Goal: Information Seeking & Learning: Learn about a topic

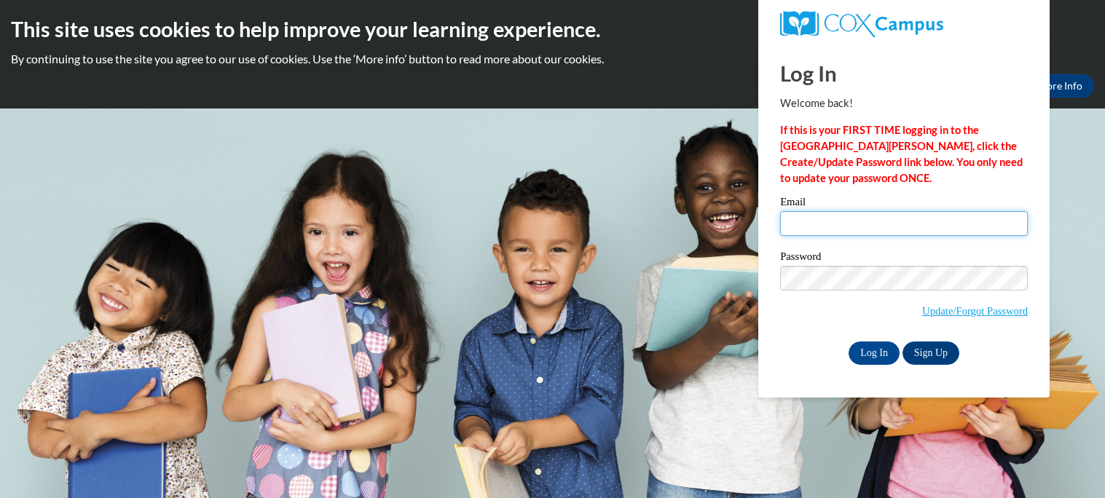
click at [847, 227] on input "Email" at bounding box center [904, 223] width 248 height 25
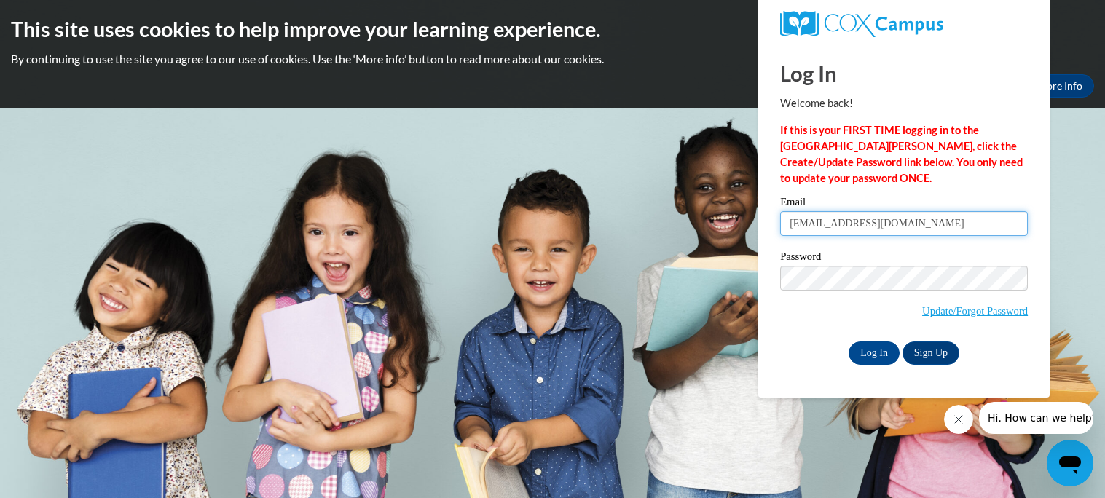
type input "[EMAIL_ADDRESS][DOMAIN_NAME]"
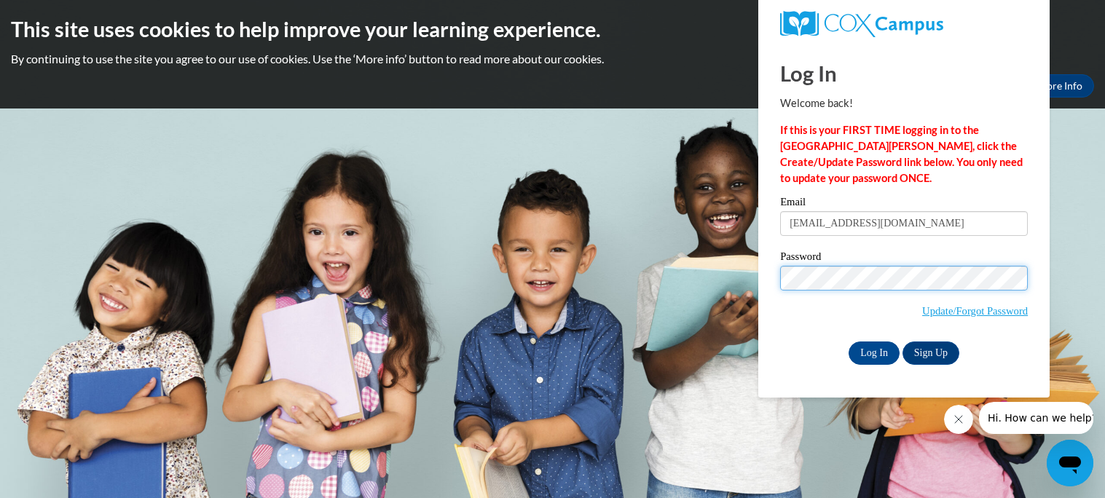
click at [849, 342] on input "Log In" at bounding box center [874, 353] width 51 height 23
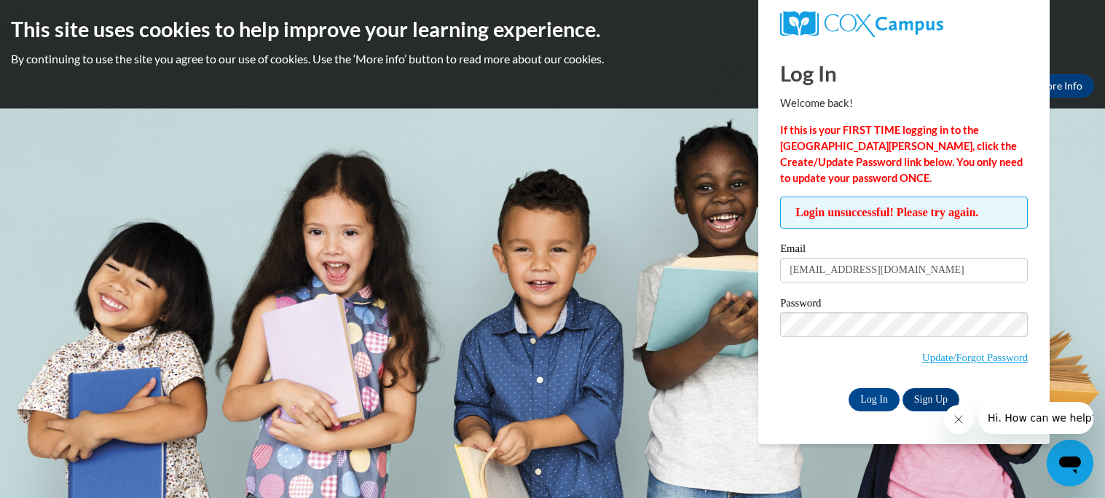
click at [849, 388] on input "Log In" at bounding box center [874, 399] width 51 height 23
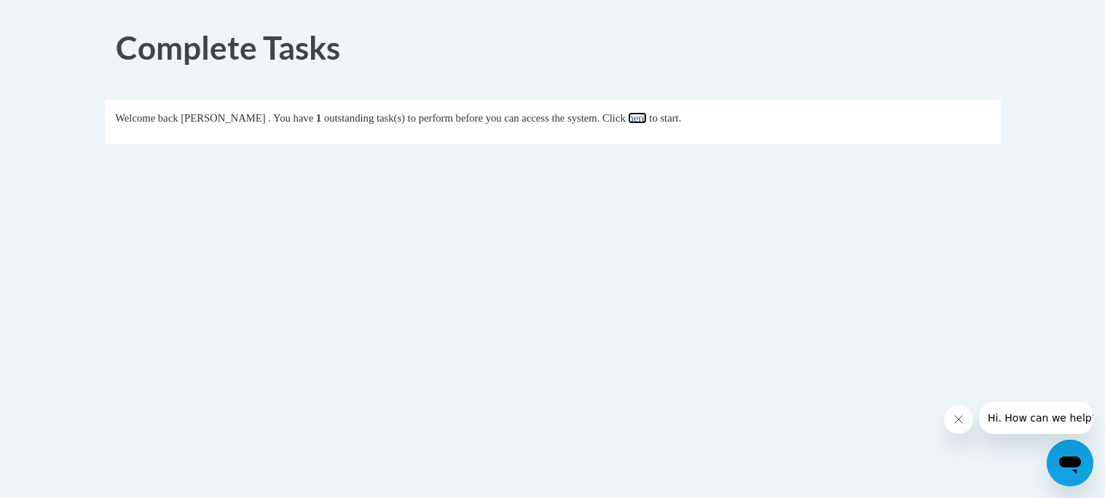
click at [646, 119] on link "here" at bounding box center [637, 118] width 18 height 12
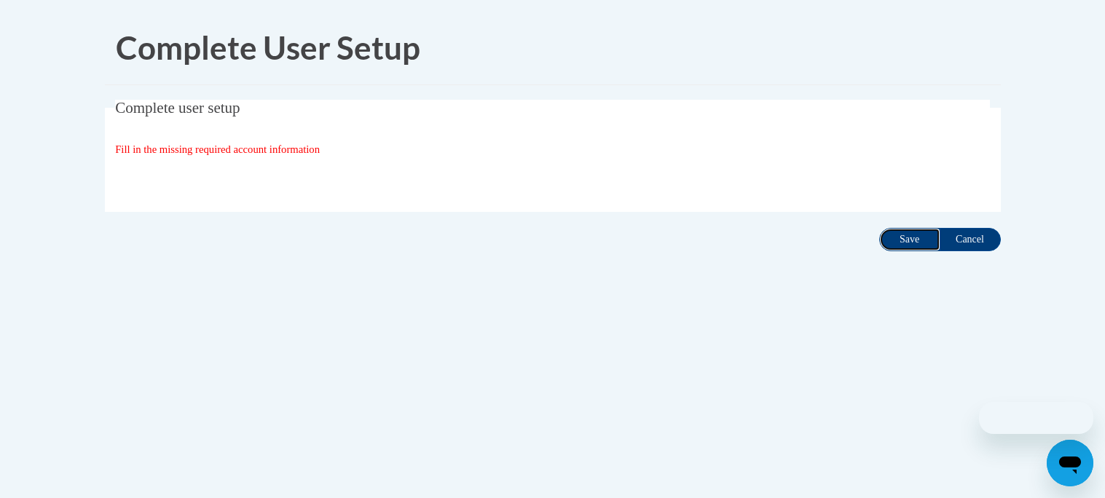
click at [906, 237] on input "Save" at bounding box center [909, 239] width 61 height 23
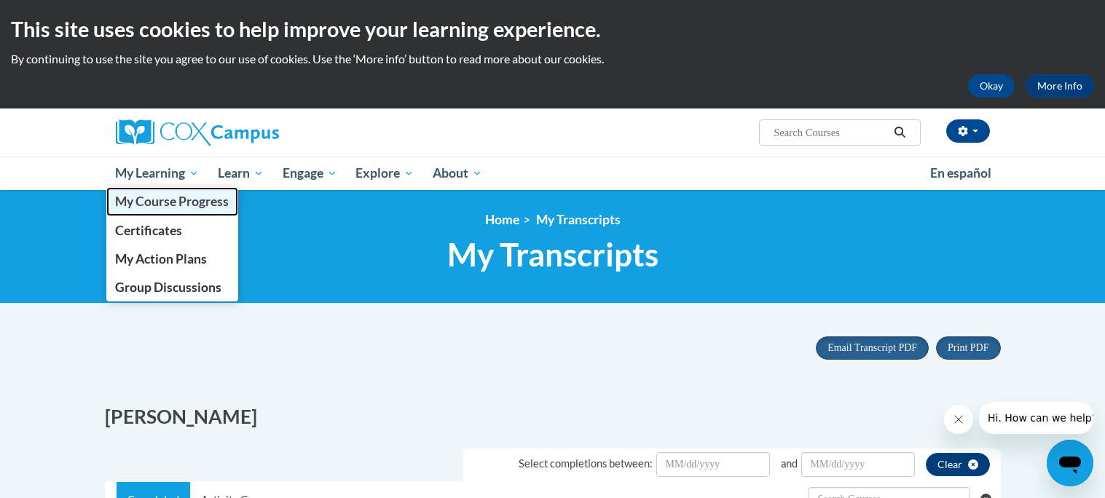
click at [168, 208] on span "My Course Progress" at bounding box center [172, 201] width 114 height 15
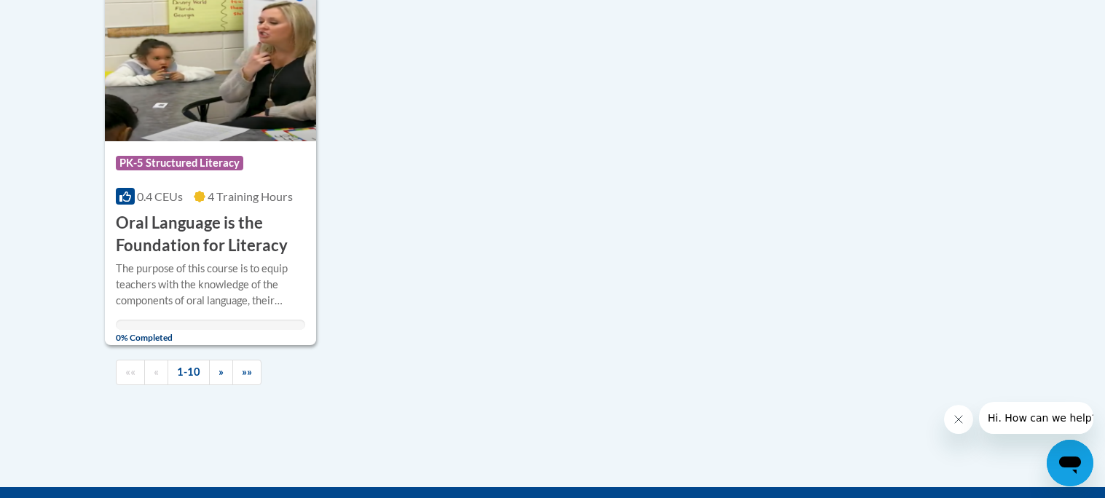
scroll to position [1494, 0]
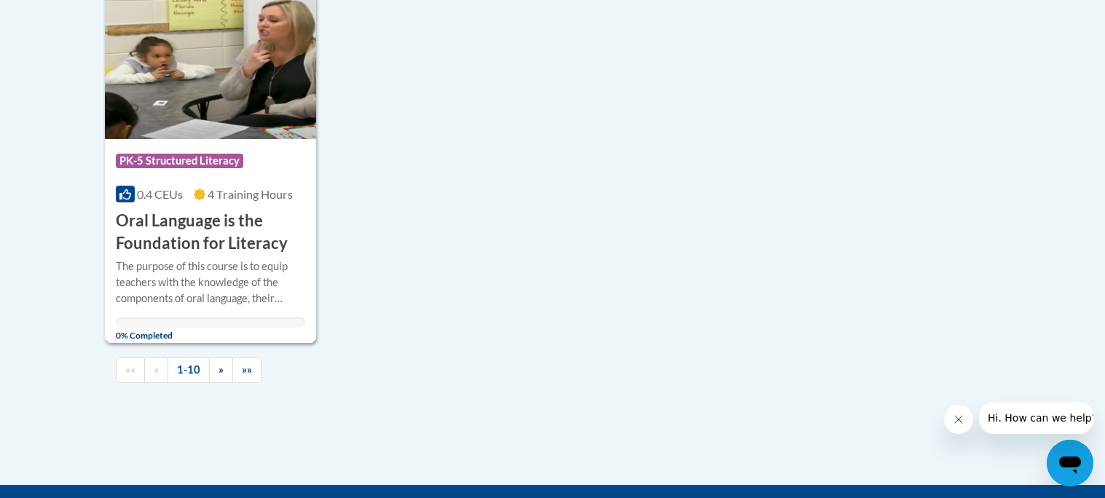
click at [201, 229] on h3 "Oral Language is the Foundation for Literacy" at bounding box center [211, 232] width 190 height 45
